Goal: Information Seeking & Learning: Learn about a topic

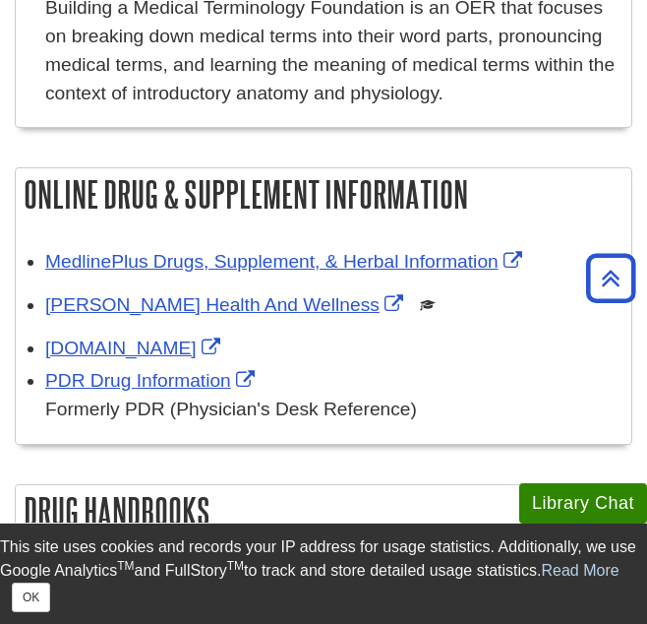
scroll to position [2089, 0]
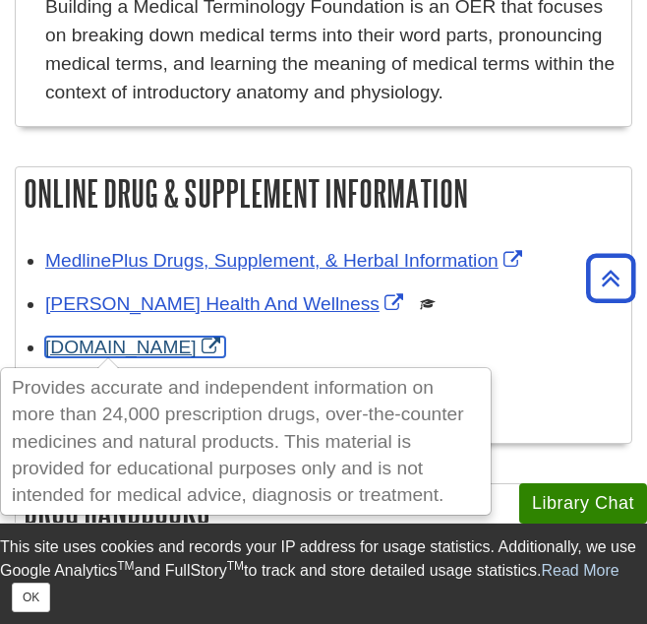
click at [80, 350] on link "Drugs.com" at bounding box center [135, 347] width 180 height 21
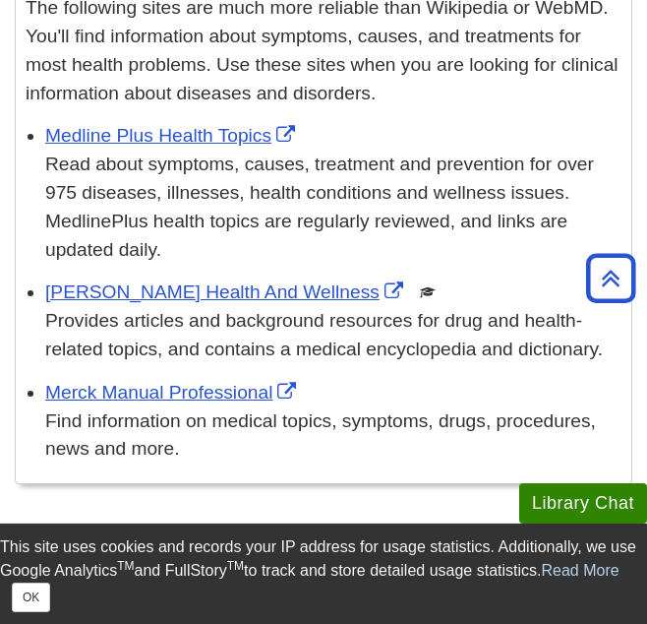
scroll to position [526, 0]
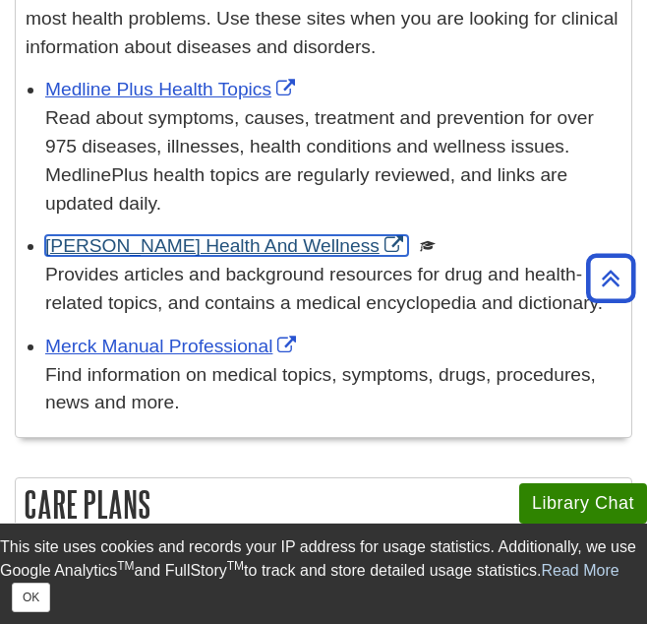
click at [228, 245] on link "Gale Health And Wellness" at bounding box center [226, 245] width 363 height 21
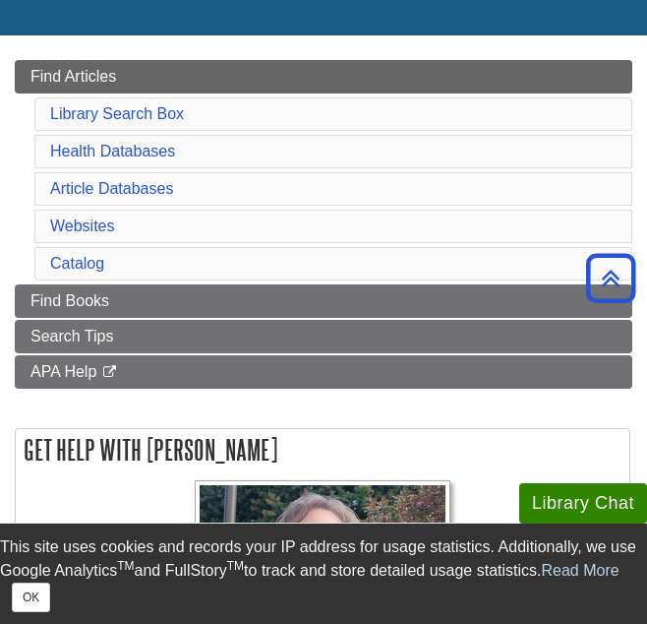
scroll to position [248, 0]
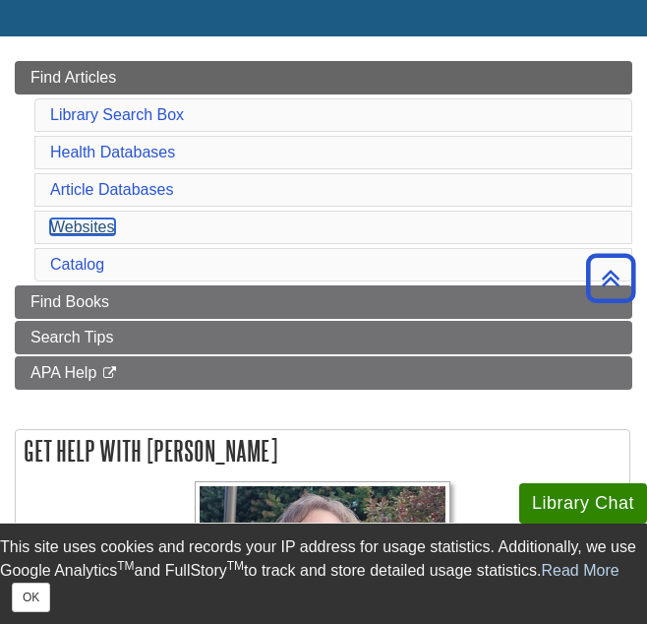
click at [82, 223] on link "Websites" at bounding box center [82, 226] width 65 height 17
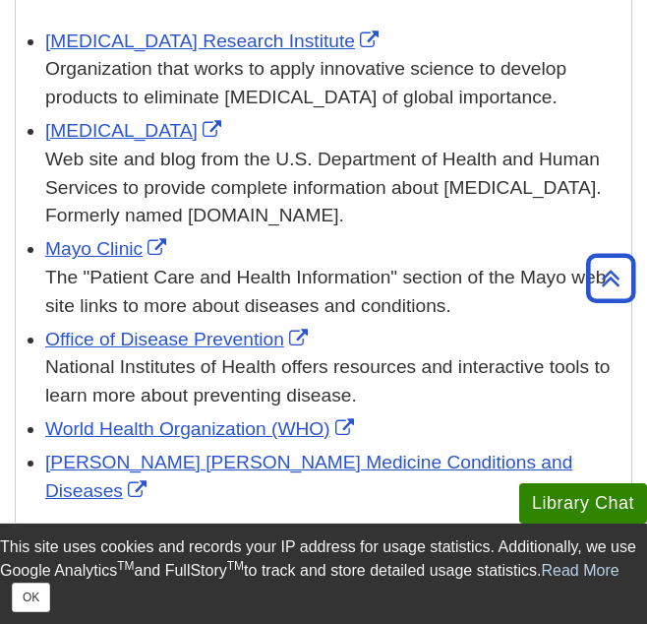
scroll to position [2702, 0]
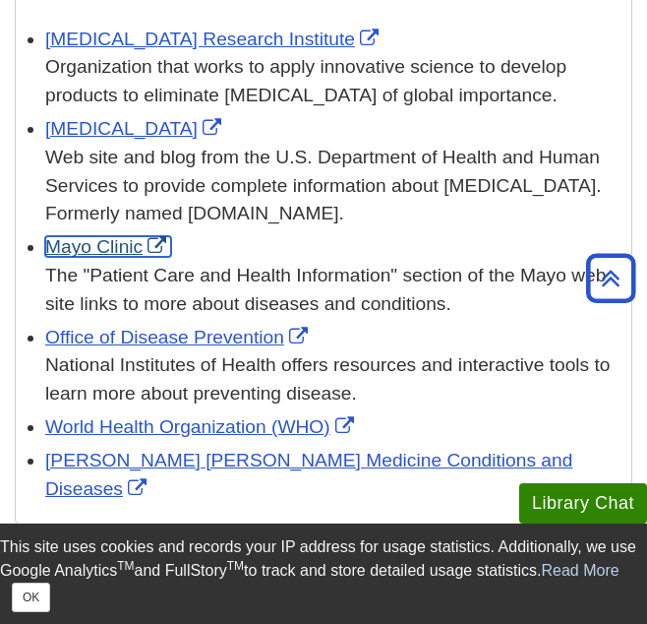
click at [85, 237] on link "Mayo Clinic" at bounding box center [108, 246] width 126 height 21
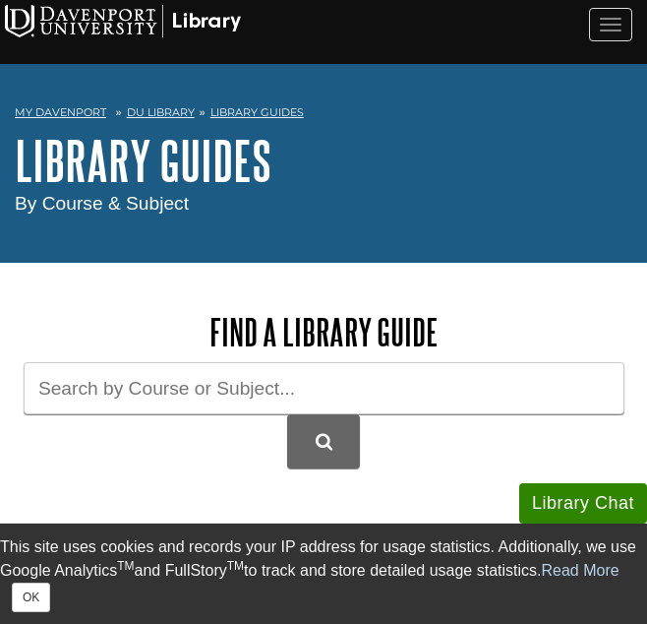
click at [45, 7] on img at bounding box center [123, 21] width 236 height 32
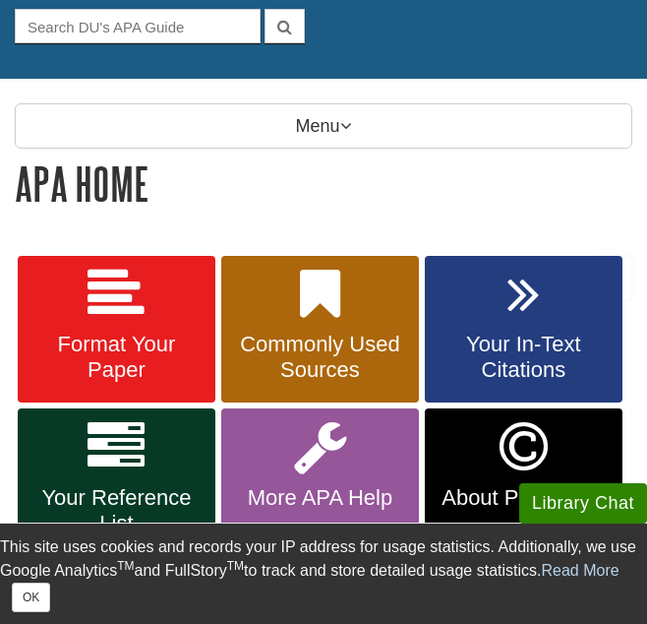
scroll to position [195, 0]
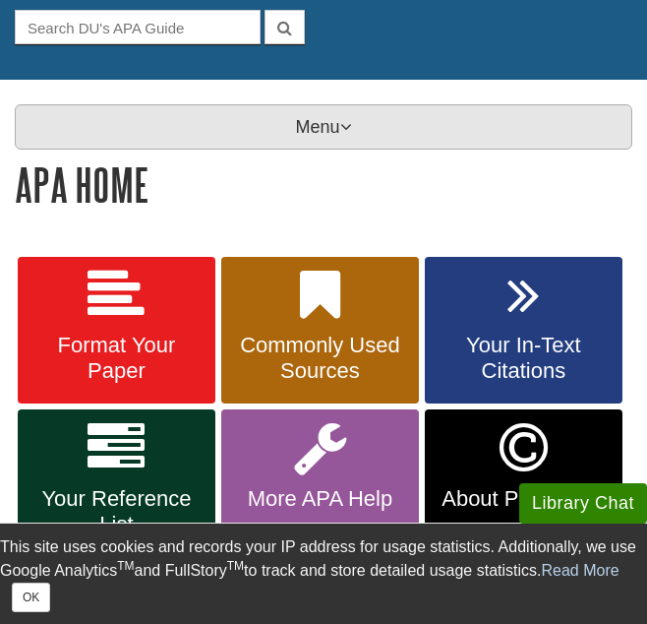
click at [329, 117] on p "Menu" at bounding box center [324, 126] width 618 height 45
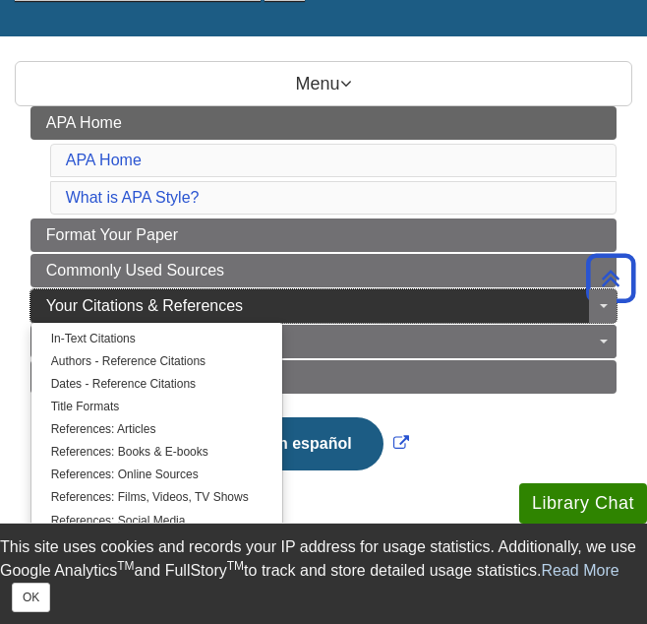
scroll to position [239, 0]
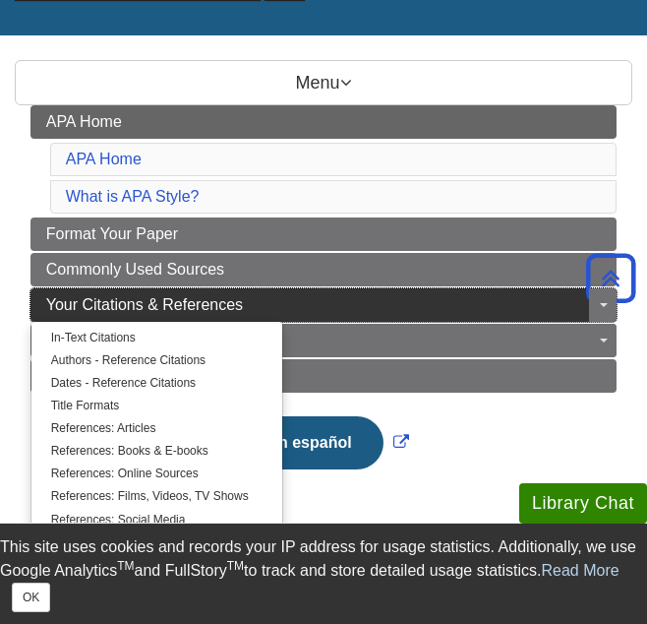
click at [275, 290] on link "Your Citations & References" at bounding box center [324, 304] width 587 height 33
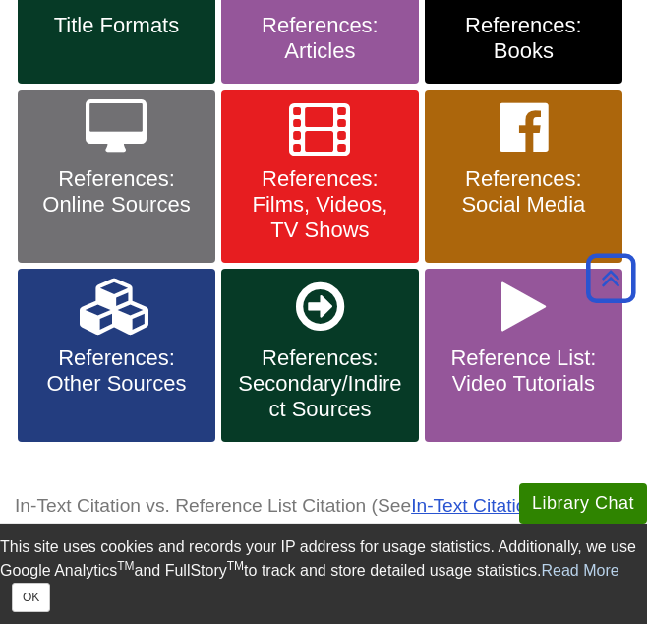
scroll to position [695, 0]
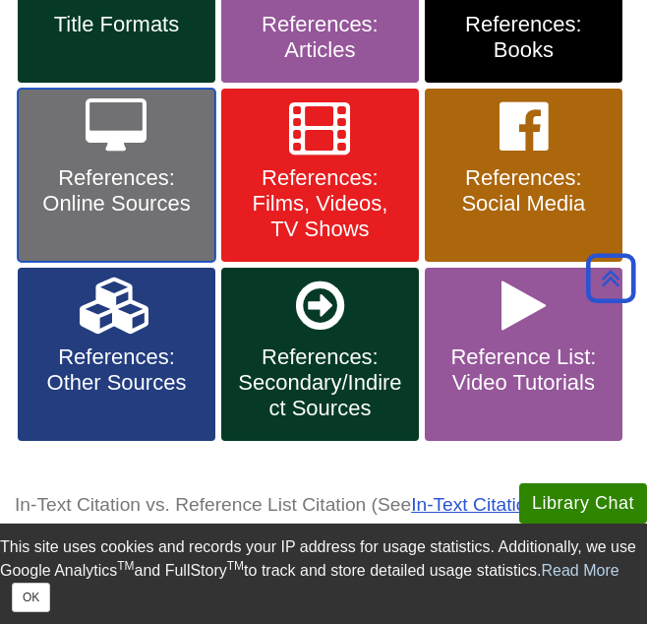
click at [124, 218] on link "References: Online Sources" at bounding box center [117, 175] width 198 height 173
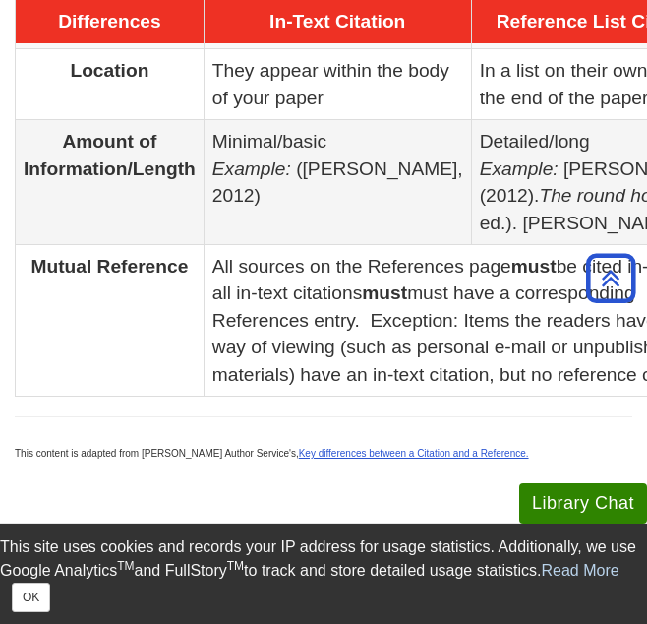
scroll to position [1369, 0]
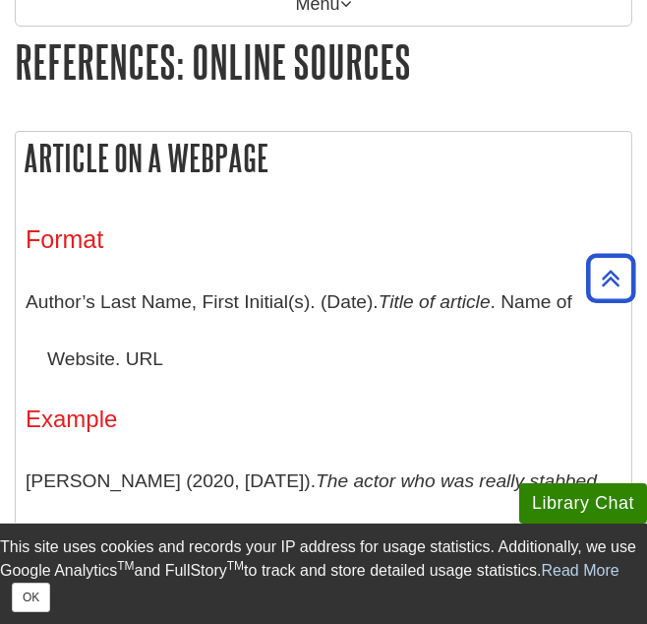
scroll to position [316, 0]
